Goal: Task Accomplishment & Management: Use online tool/utility

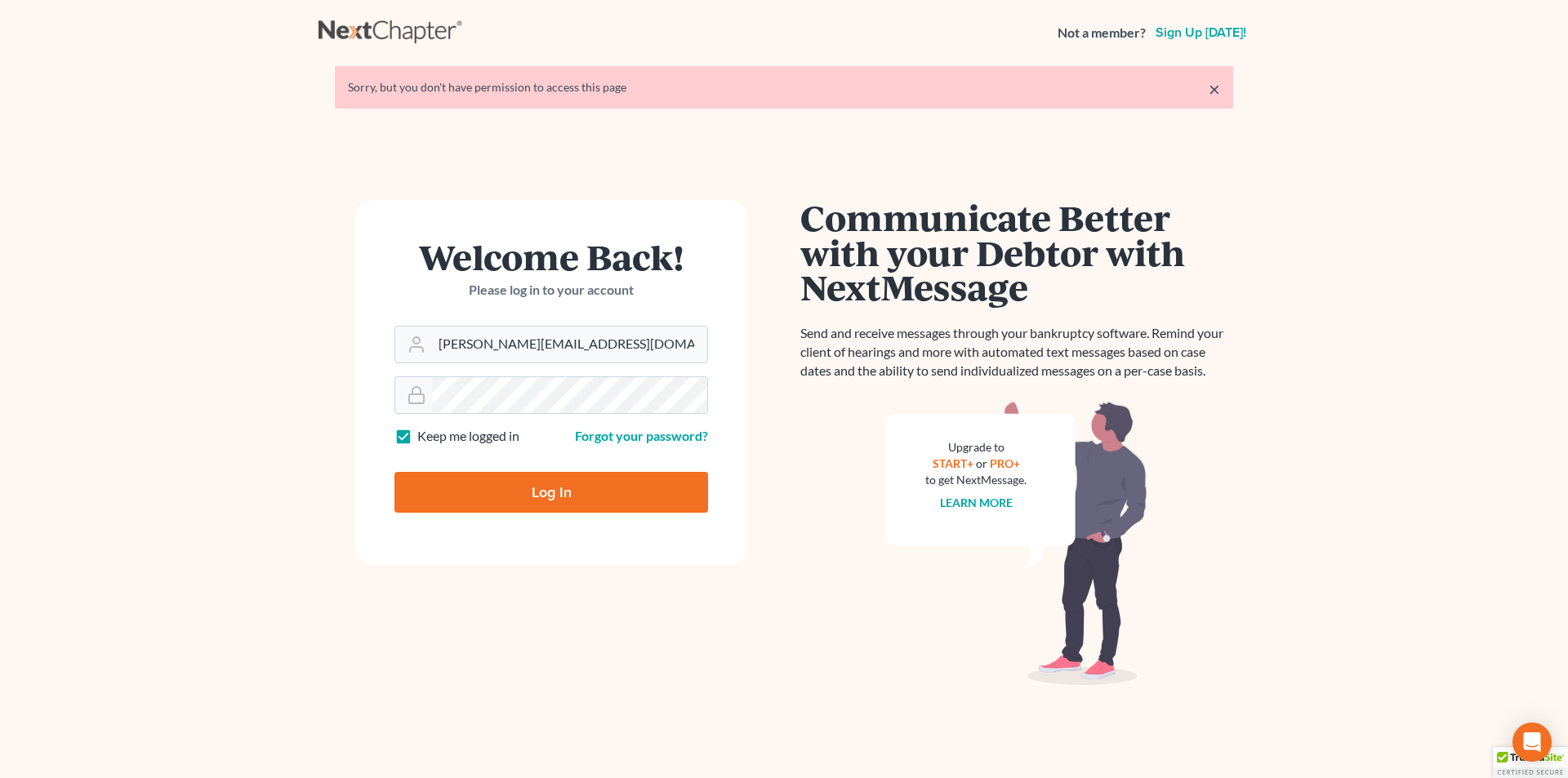
click at [541, 499] on input "Log In" at bounding box center [551, 492] width 314 height 41
type input "Thinking..."
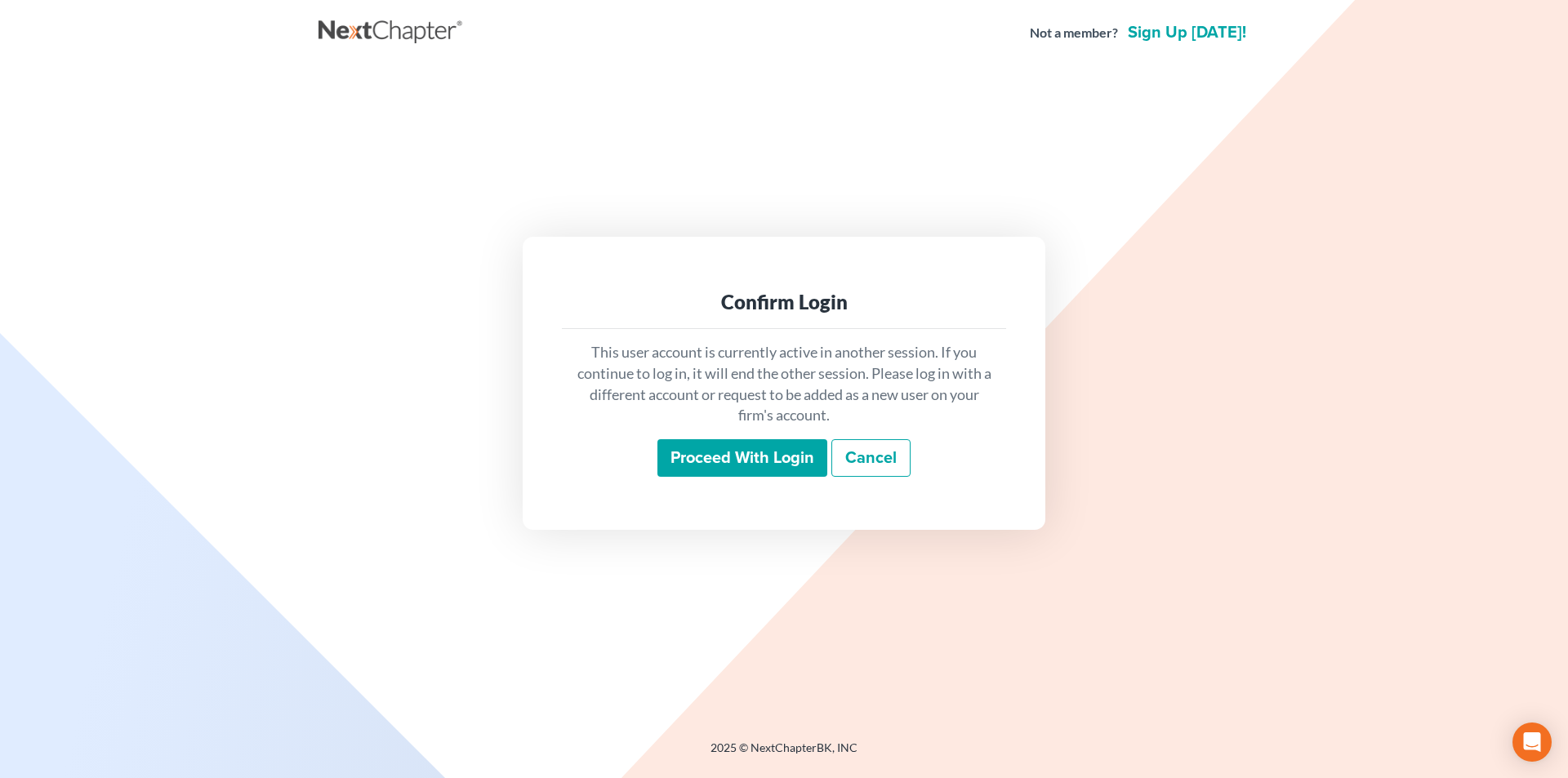
click at [699, 462] on input "Proceed with login" at bounding box center [742, 458] width 170 height 37
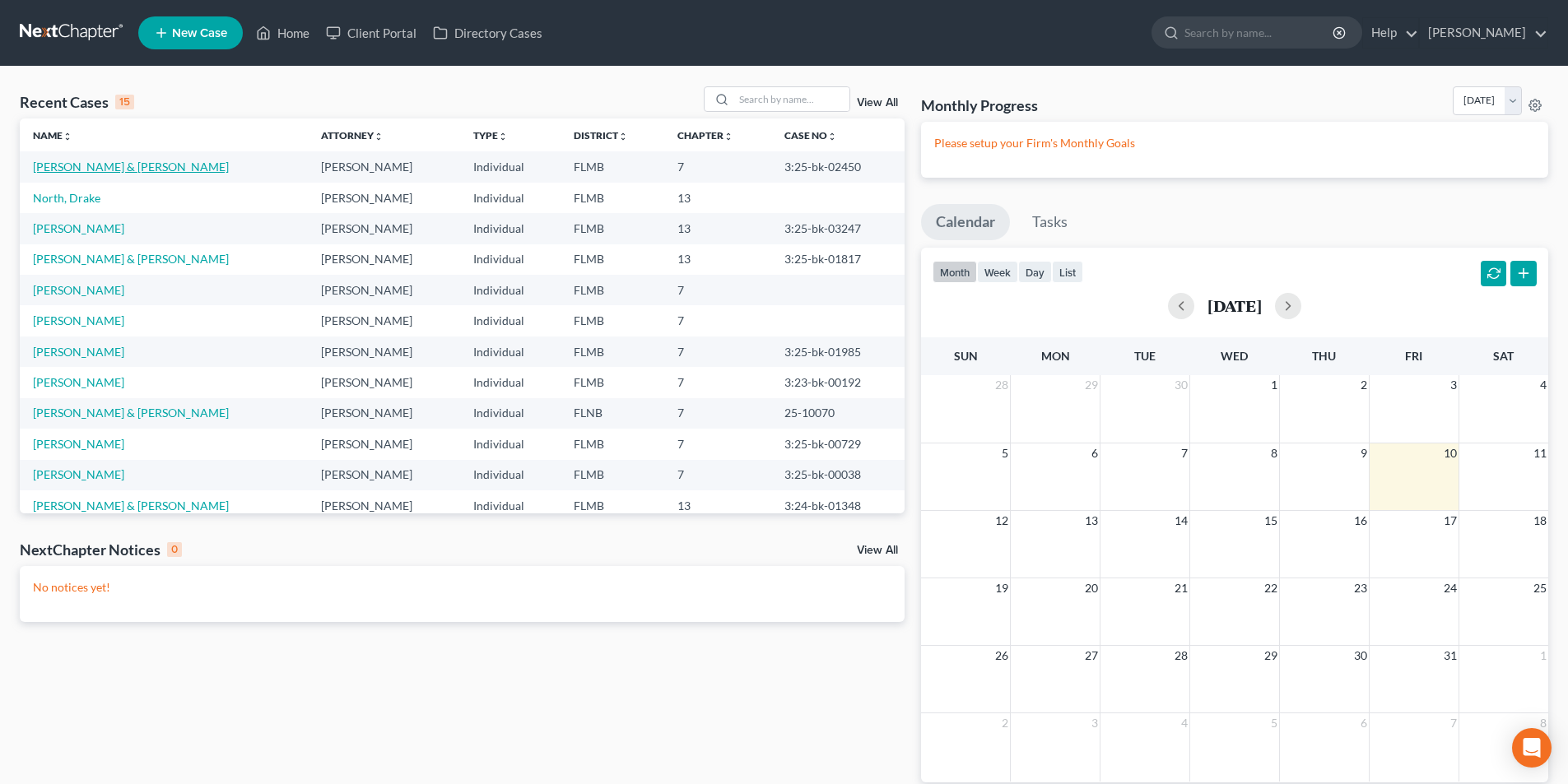
click at [128, 168] on link "[PERSON_NAME] & [PERSON_NAME]" at bounding box center [131, 167] width 196 height 14
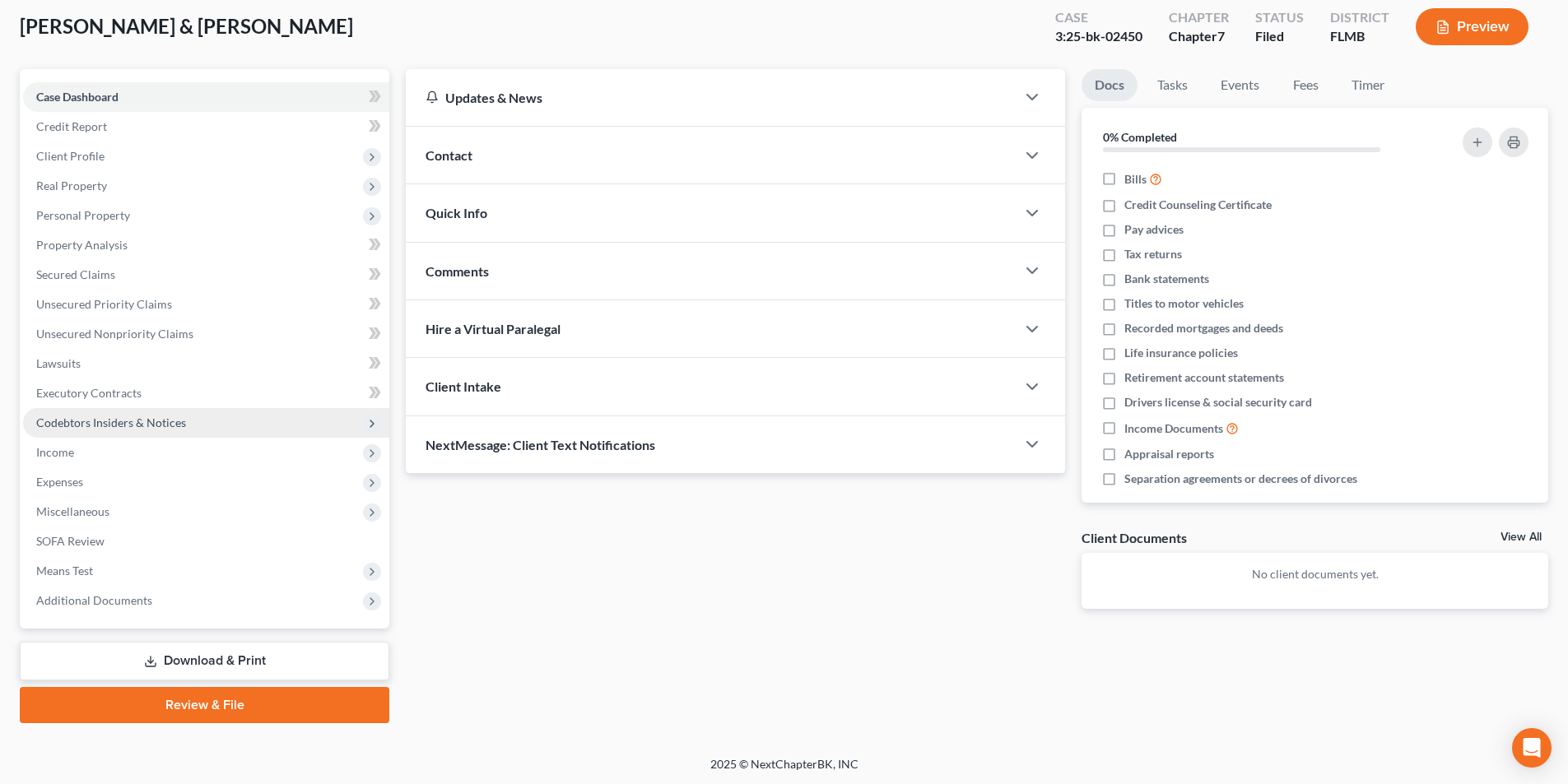
scroll to position [90, 0]
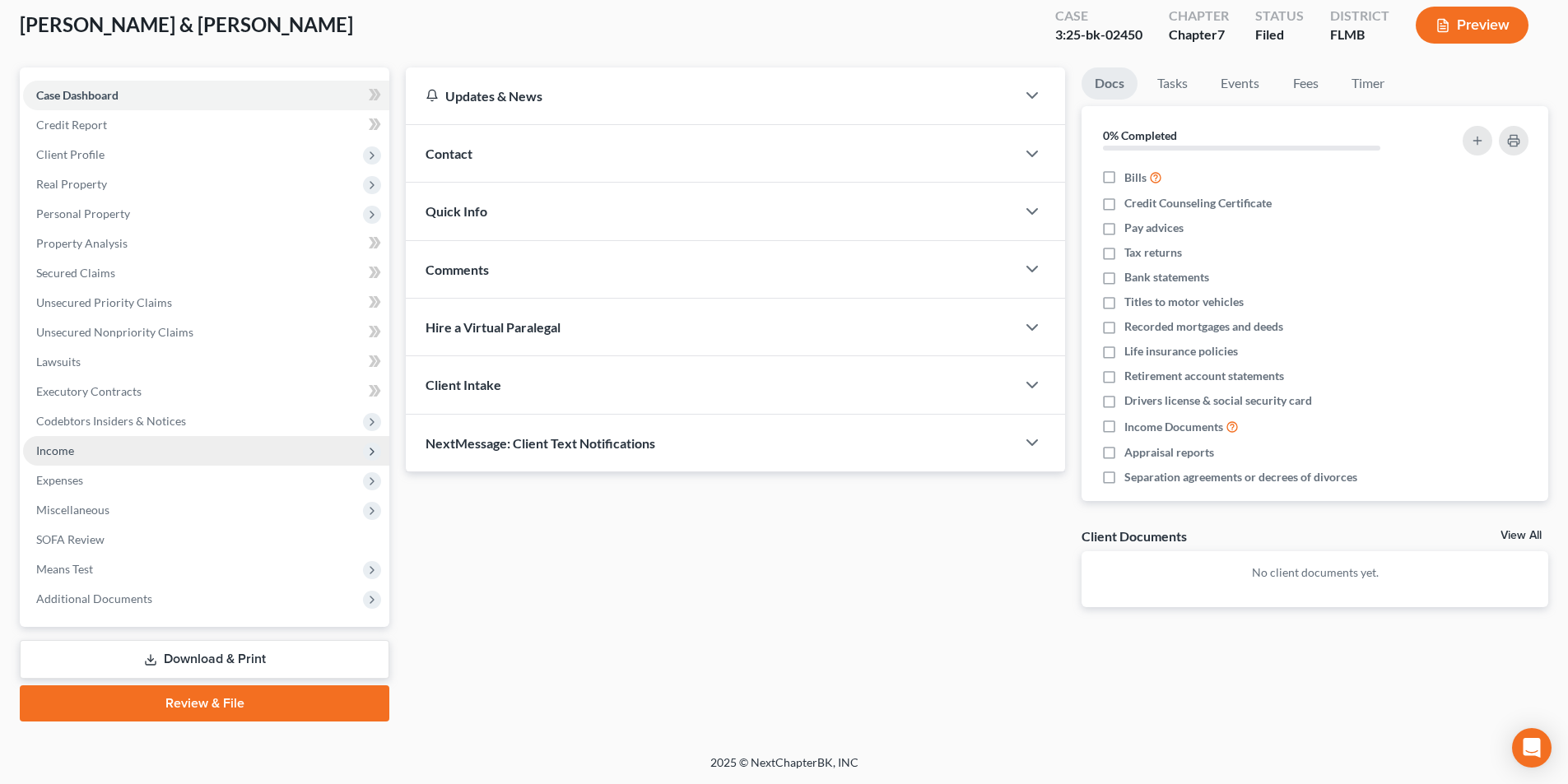
click at [73, 445] on span "Income" at bounding box center [55, 450] width 38 height 14
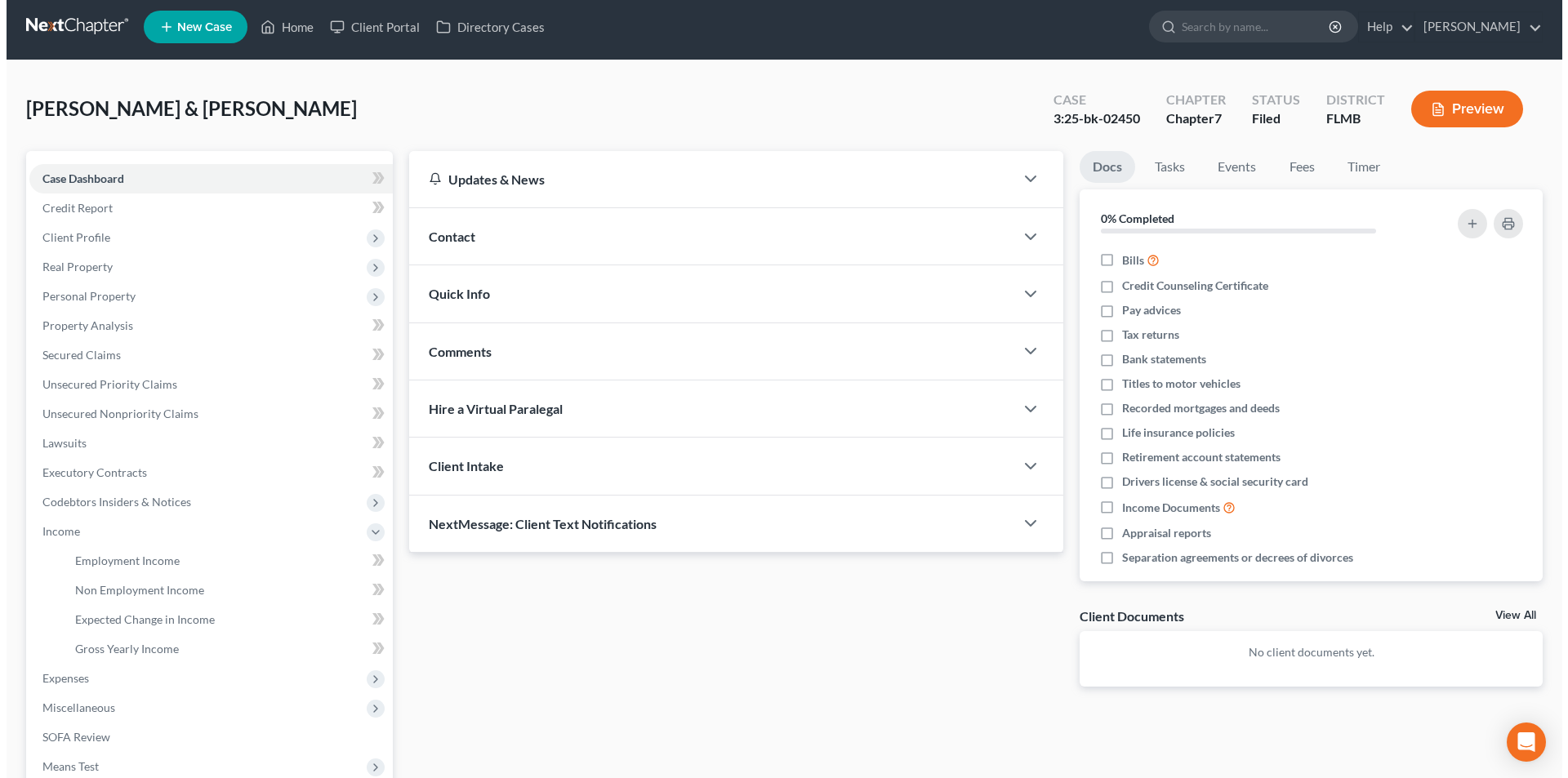
scroll to position [0, 0]
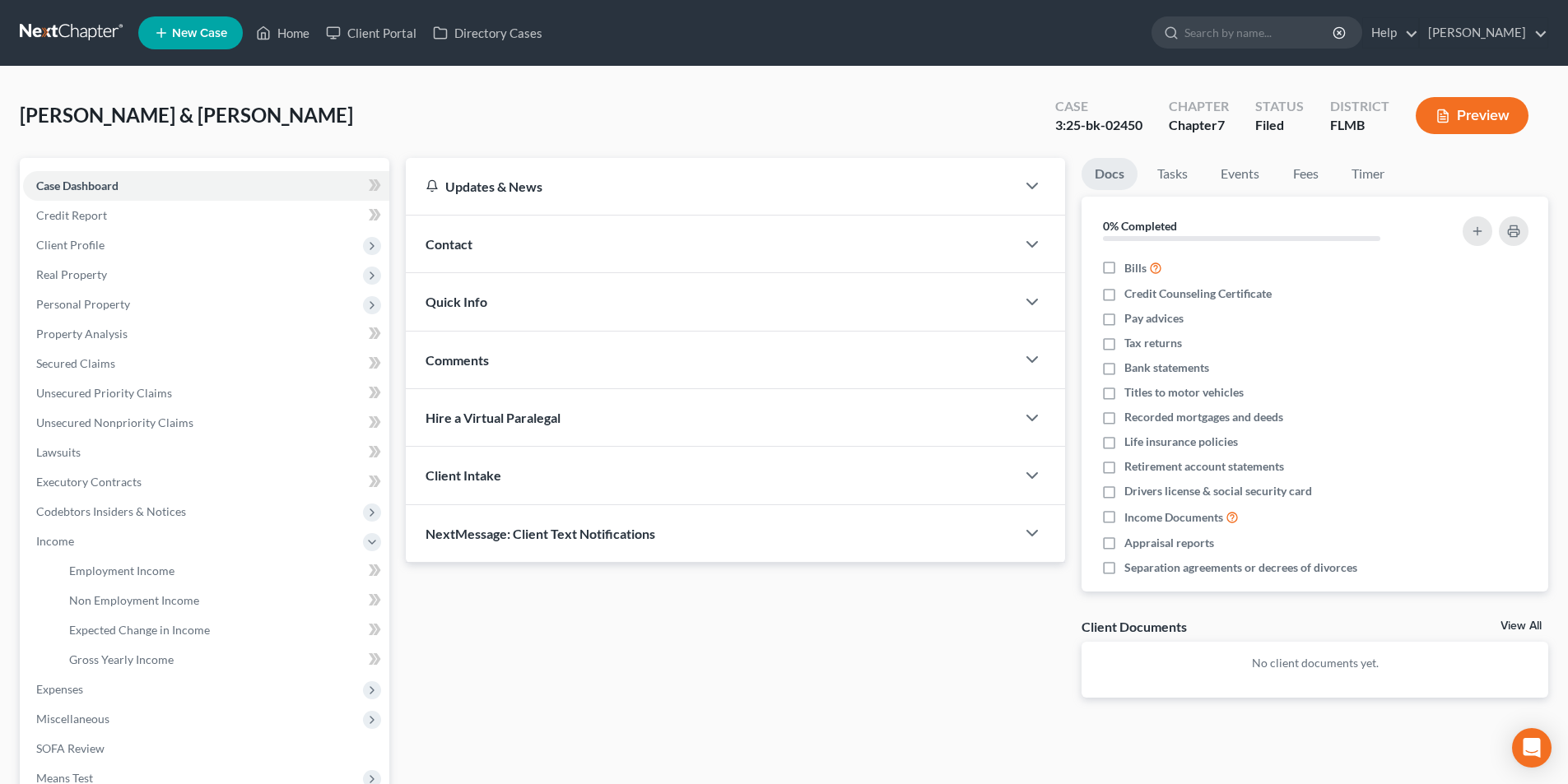
click at [1477, 106] on button "Preview" at bounding box center [1472, 115] width 113 height 37
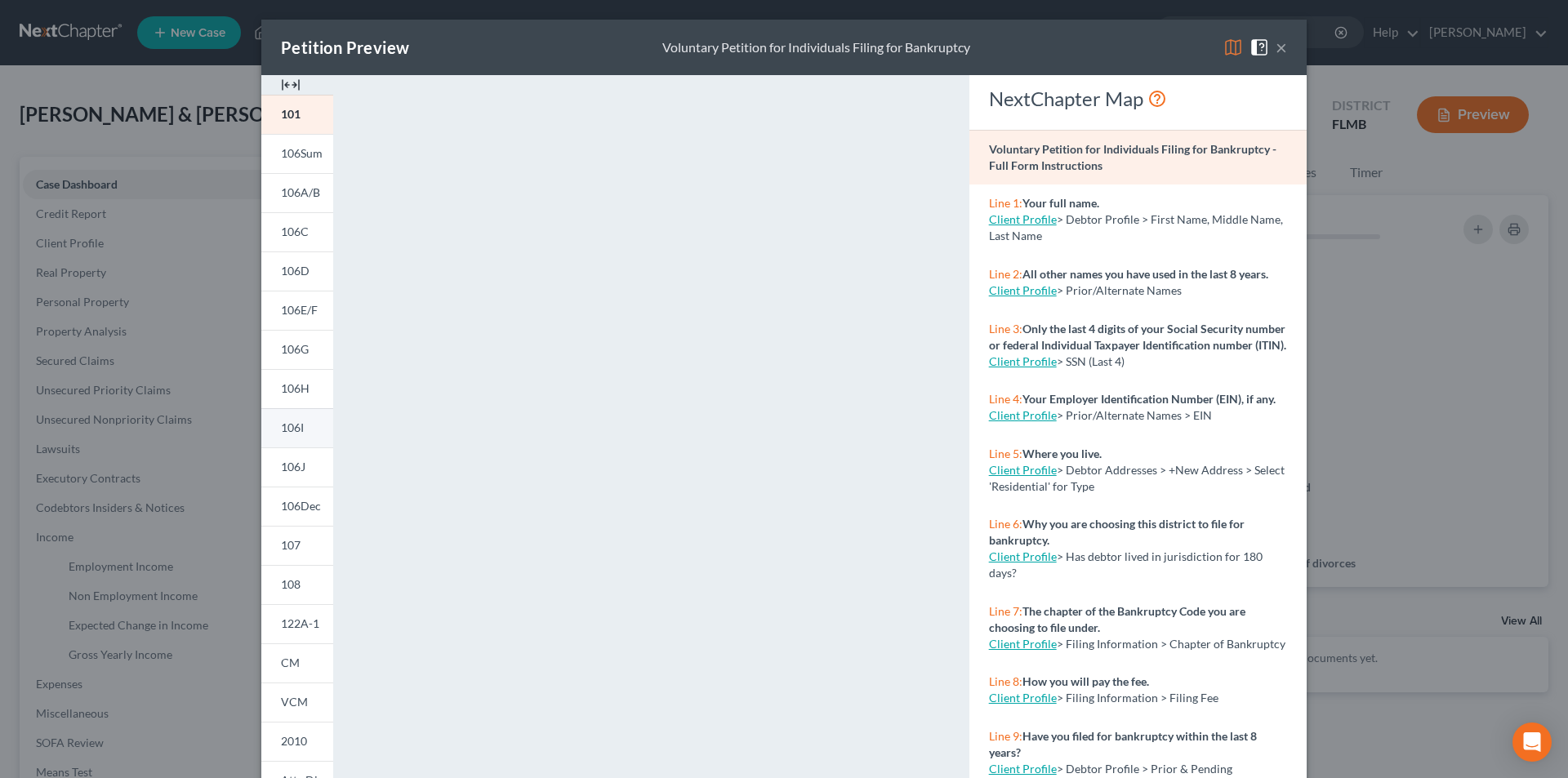
click at [288, 427] on span "106I" at bounding box center [292, 427] width 22 height 14
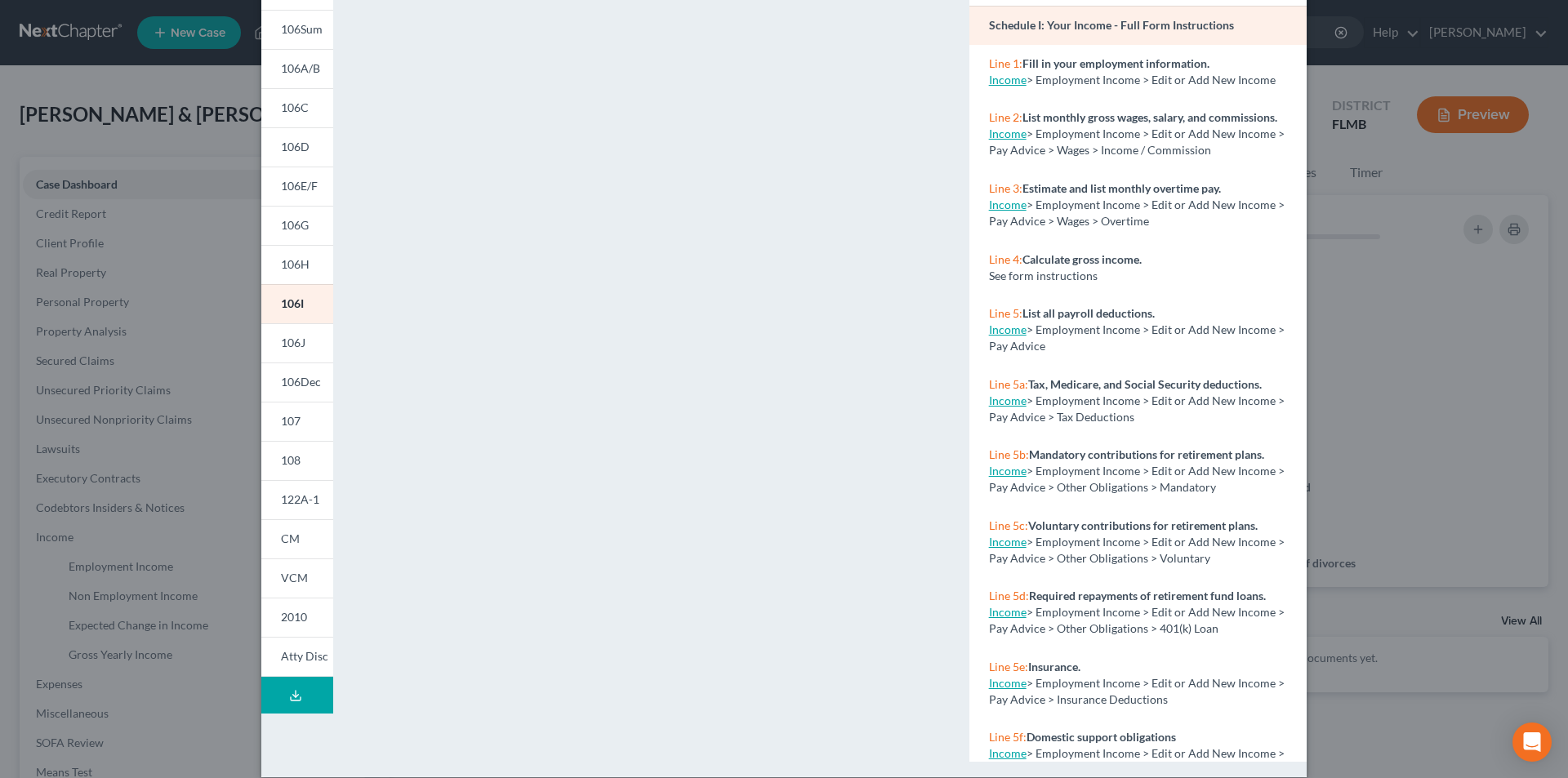
scroll to position [143, 0]
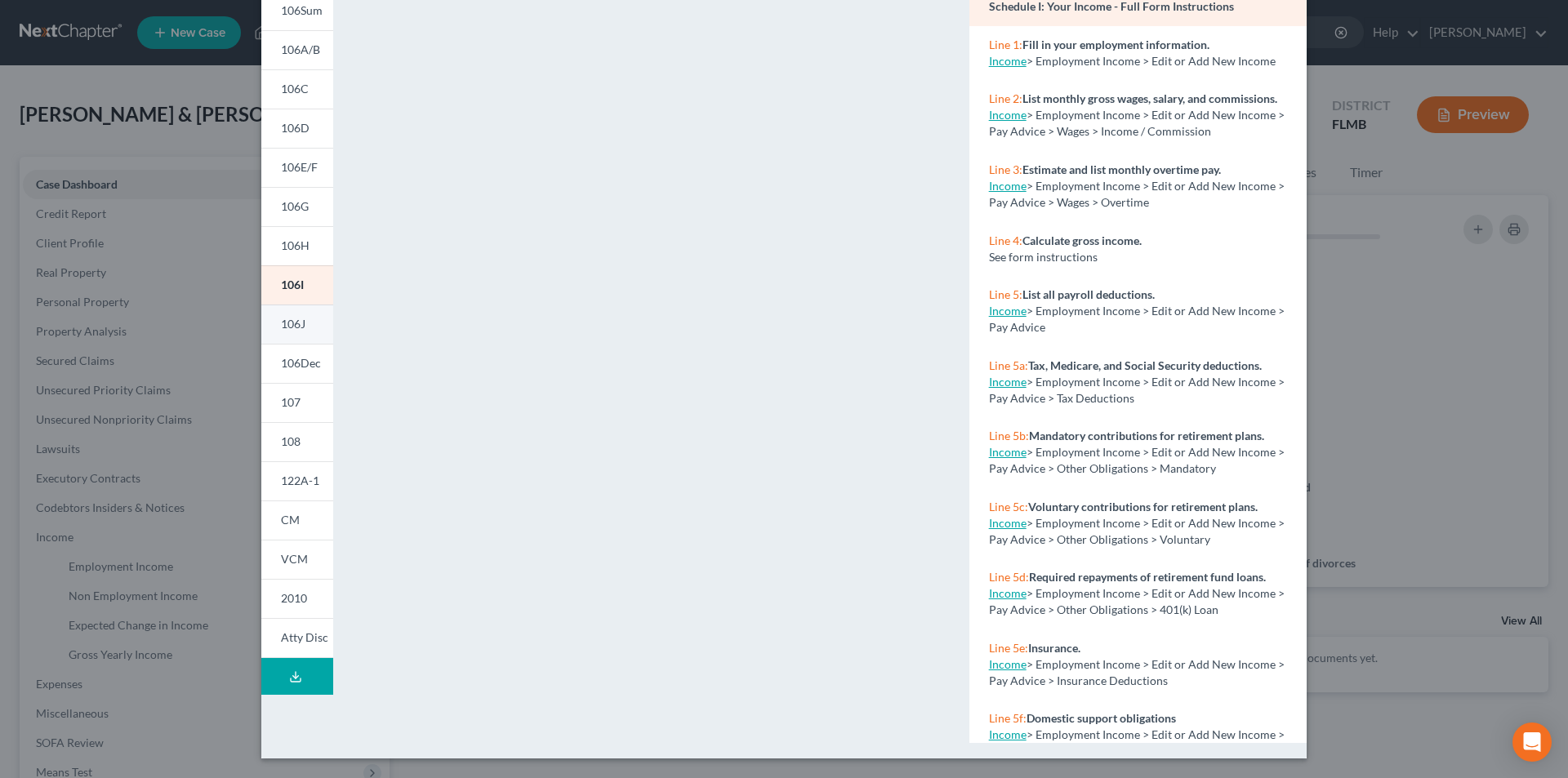
click at [272, 324] on link "106J" at bounding box center [297, 324] width 72 height 39
